Goal: Information Seeking & Learning: Learn about a topic

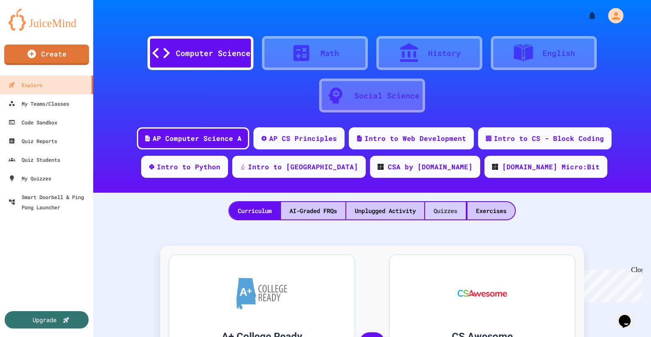
click at [451, 210] on div "Quizzes" at bounding box center [445, 210] width 41 height 17
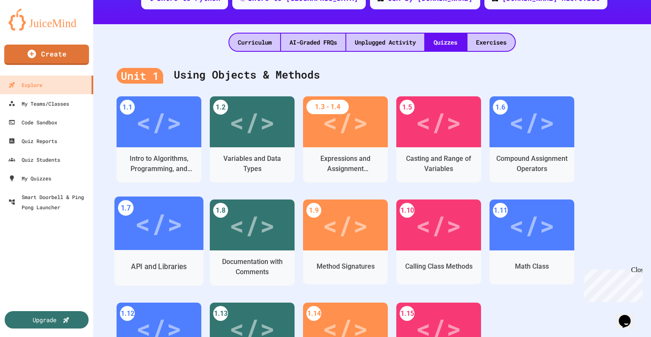
scroll to position [170, 0]
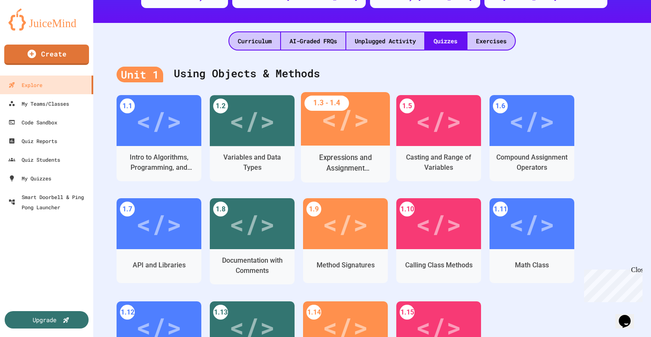
click at [360, 133] on div "</>" at bounding box center [345, 119] width 48 height 40
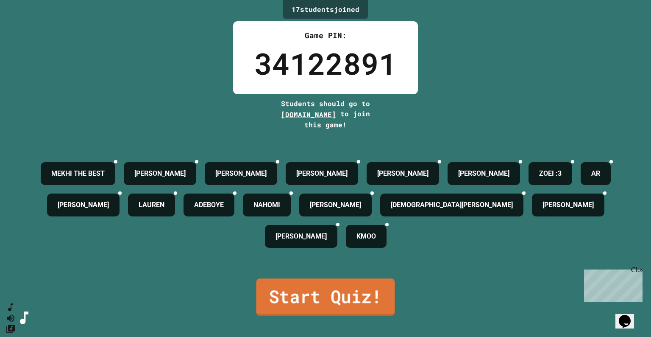
click at [364, 297] on link "Start Quiz!" at bounding box center [325, 296] width 139 height 37
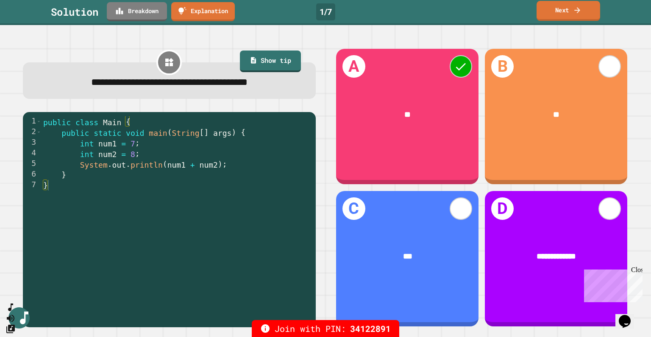
click at [563, 15] on link "Next" at bounding box center [569, 11] width 64 height 20
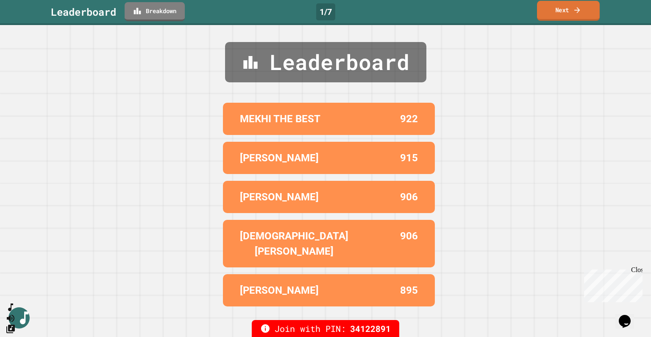
click at [563, 15] on link "Next" at bounding box center [568, 11] width 63 height 20
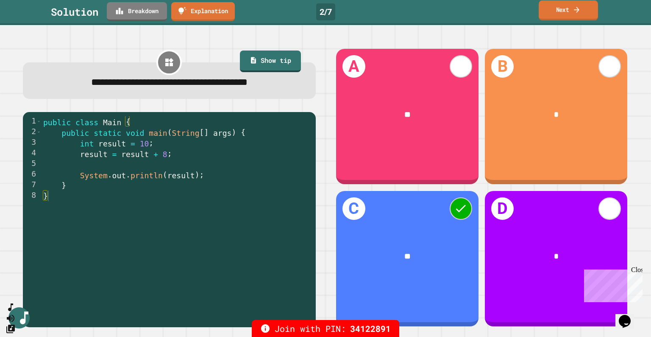
click at [571, 16] on link "Next" at bounding box center [568, 10] width 59 height 20
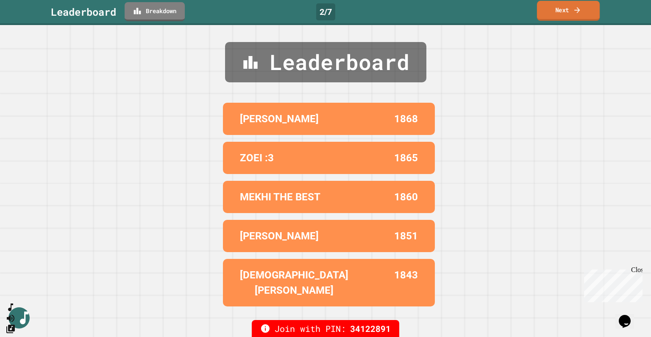
click at [571, 16] on link "Next" at bounding box center [568, 11] width 63 height 20
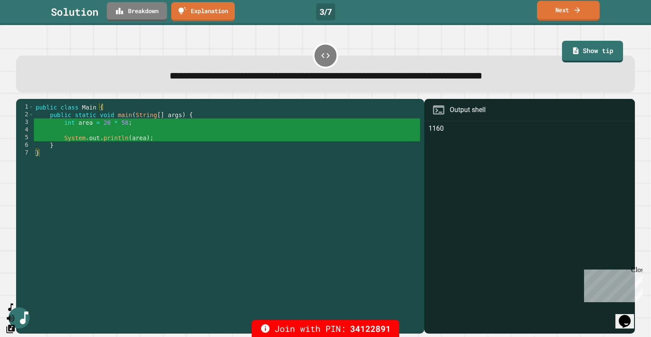
click at [549, 16] on link "Next" at bounding box center [568, 11] width 63 height 20
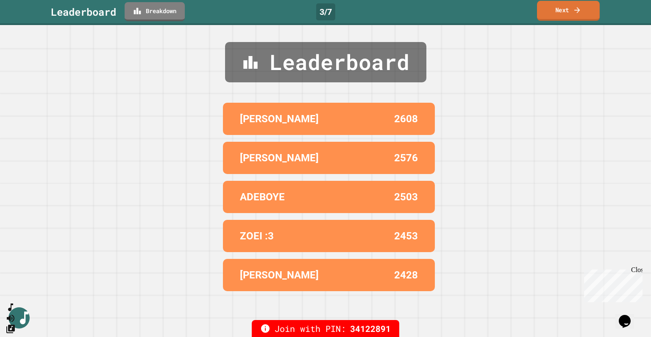
click at [549, 16] on link "Next" at bounding box center [568, 11] width 63 height 20
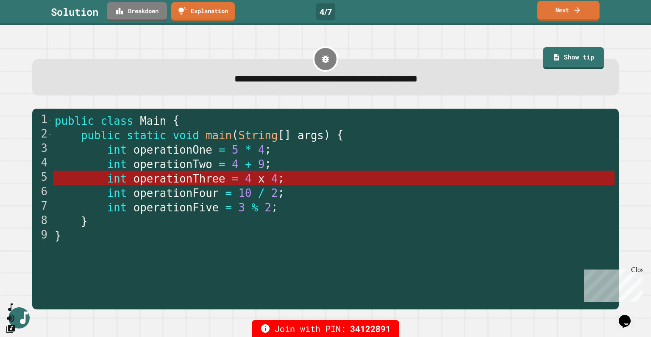
click at [577, 8] on icon at bounding box center [577, 10] width 8 height 9
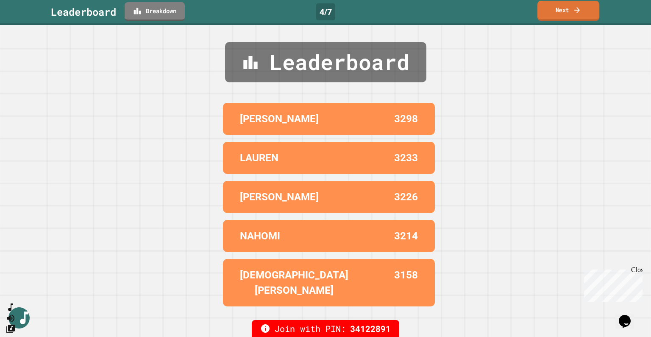
click at [577, 8] on icon at bounding box center [577, 10] width 8 height 9
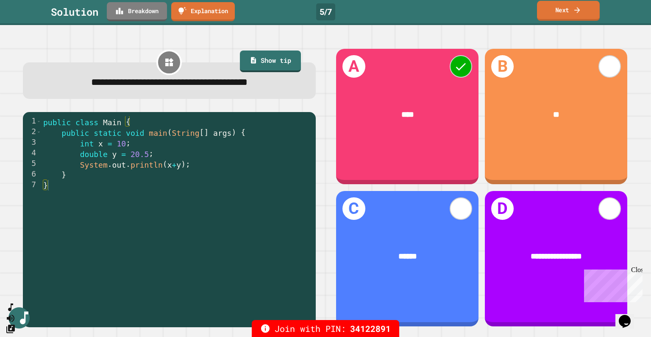
click at [548, 15] on link "Next" at bounding box center [568, 11] width 63 height 20
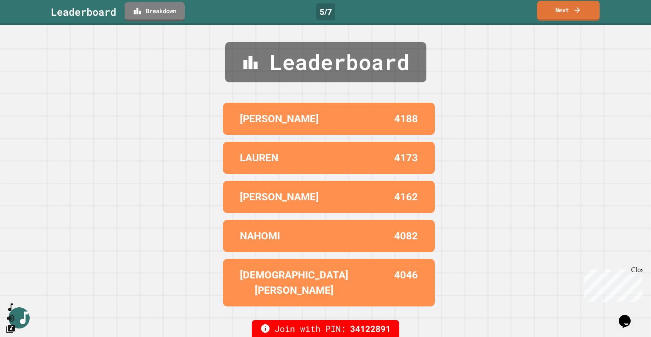
click at [548, 15] on link "Next" at bounding box center [568, 11] width 63 height 20
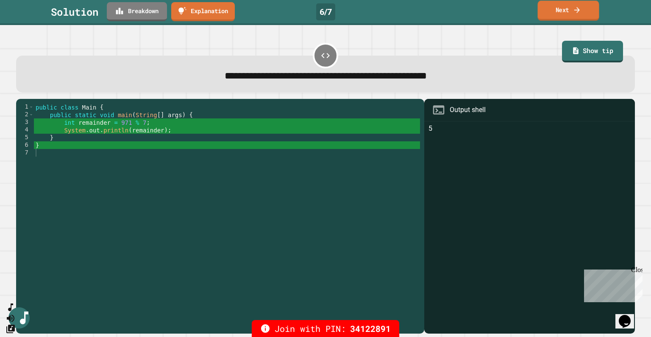
click at [551, 11] on link "Next" at bounding box center [568, 11] width 61 height 20
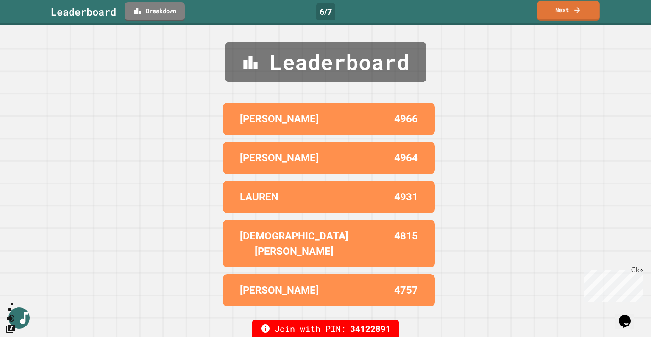
click at [551, 11] on link "Next" at bounding box center [568, 11] width 63 height 20
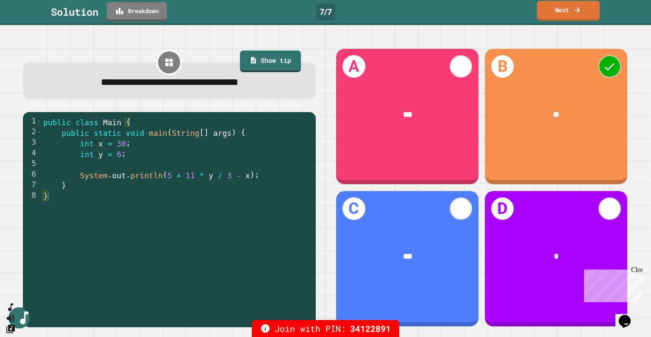
click at [551, 15] on link "Next" at bounding box center [568, 11] width 63 height 20
